Goal: Navigation & Orientation: Find specific page/section

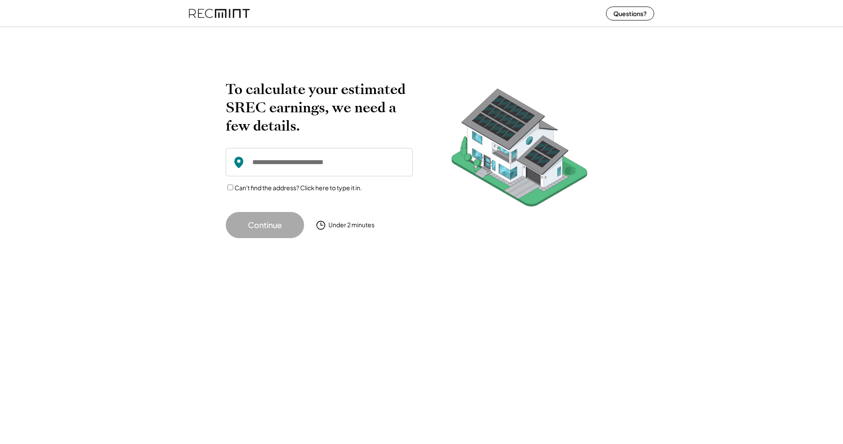
click at [211, 13] on img at bounding box center [219, 13] width 61 height 23
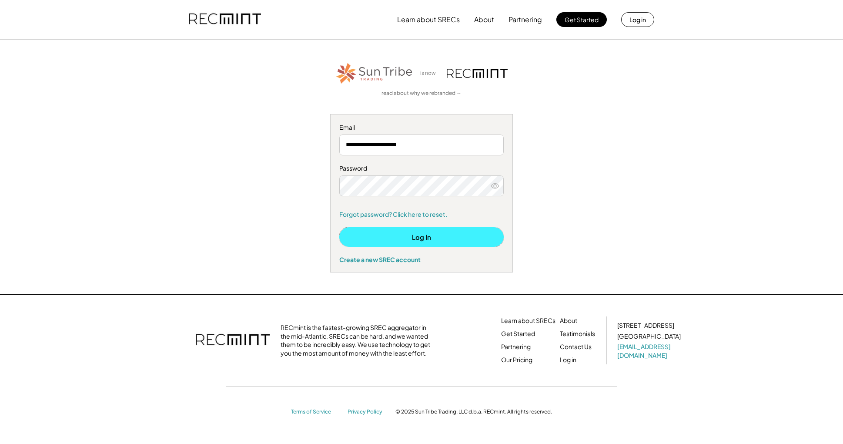
click at [415, 237] on button "Log In" at bounding box center [421, 237] width 164 height 20
click at [419, 237] on button "Log In" at bounding box center [421, 237] width 164 height 20
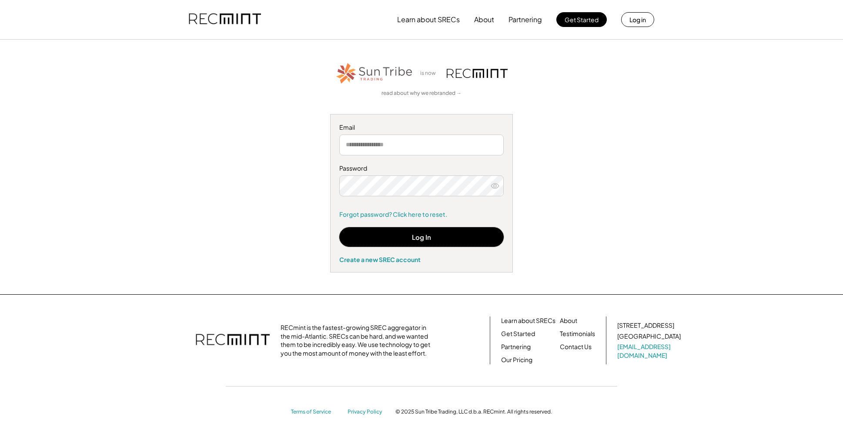
click at [411, 142] on input "email" at bounding box center [421, 144] width 164 height 21
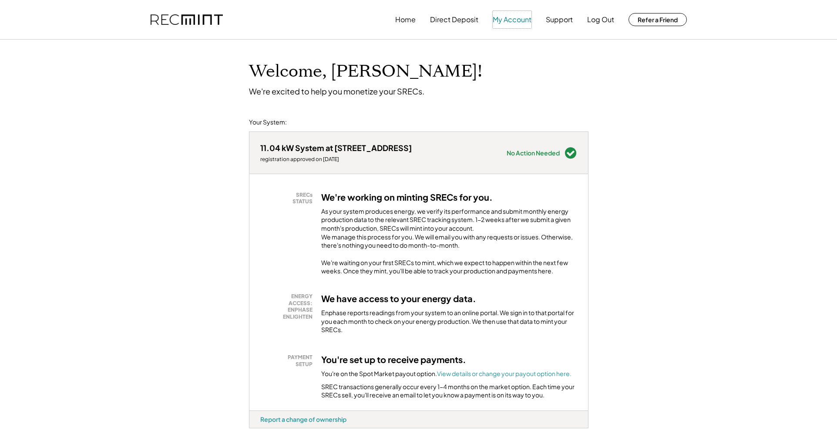
click at [502, 21] on button "My Account" at bounding box center [512, 19] width 39 height 17
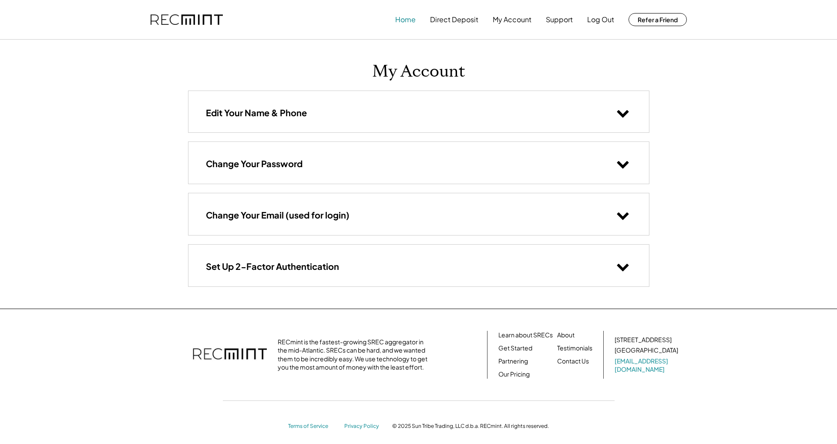
click at [403, 21] on button "Home" at bounding box center [405, 19] width 20 height 17
